Goal: Complete application form

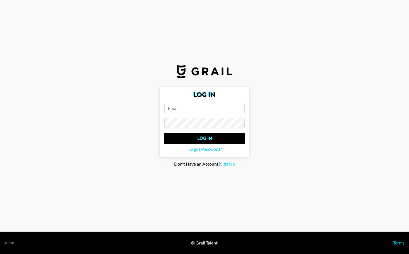
click at [191, 107] on input "email" at bounding box center [204, 107] width 80 height 11
click at [231, 166] on span "Sign Up" at bounding box center [227, 164] width 15 height 6
type input "Sign Up"
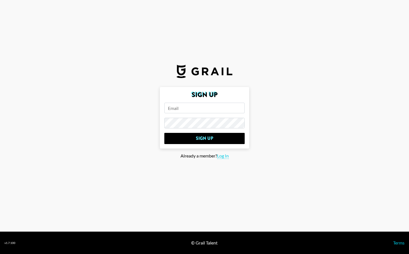
click at [192, 111] on input "email" at bounding box center [204, 107] width 80 height 11
type input "[EMAIL_ADDRESS][DOMAIN_NAME]"
click at [164, 133] on input "Sign Up" at bounding box center [204, 138] width 80 height 11
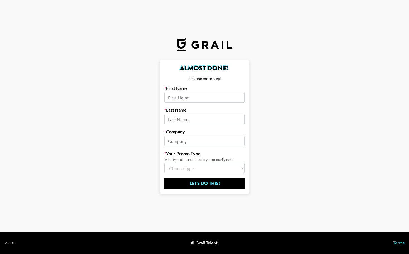
click at [212, 92] on div "First Name" at bounding box center [204, 93] width 80 height 17
click at [212, 95] on input at bounding box center [204, 97] width 80 height 11
type input "Carly"
type input "[PERSON_NAME]"
type input "Nettwerk Music Group"
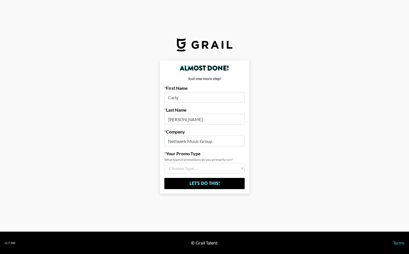
click at [201, 170] on select "Choose Type... Song Promos Brand Promos Both (I work at an Agency)" at bounding box center [204, 168] width 80 height 11
select select "Song"
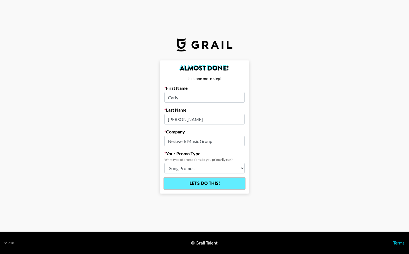
click at [196, 183] on input "Let's Do This!" at bounding box center [204, 183] width 80 height 11
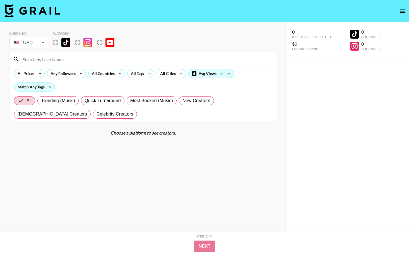
scroll to position [14, 0]
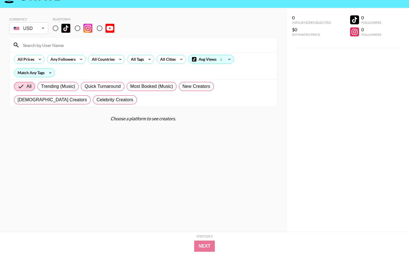
click at [30, 46] on input at bounding box center [147, 44] width 254 height 9
type input "f"
click at [54, 27] on input "radio" at bounding box center [56, 28] width 12 height 12
radio input "true"
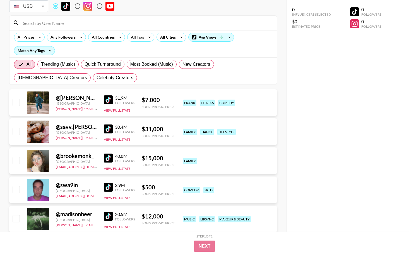
scroll to position [0, 0]
